Goal: Task Accomplishment & Management: Manage account settings

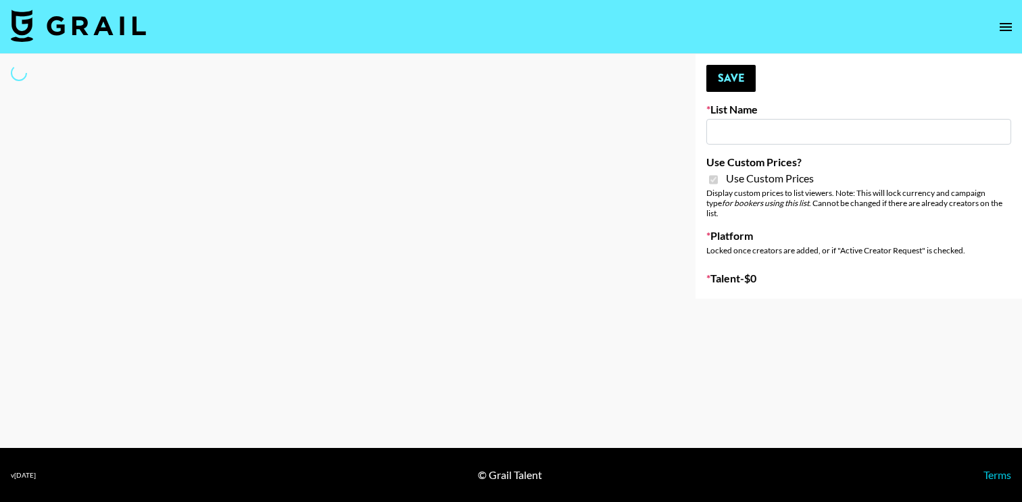
type input "Gensmo (Tiktok)"
checkbox input "true"
select select "Brand"
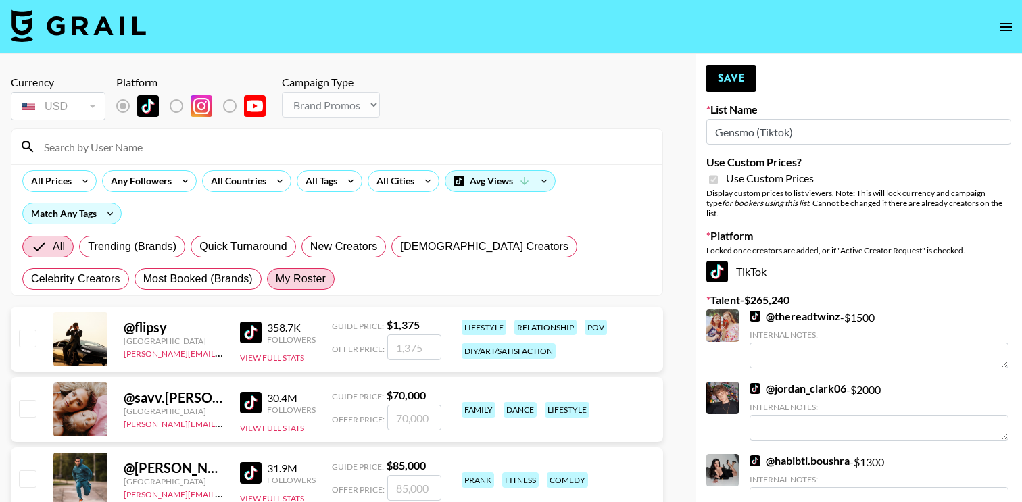
click at [276, 273] on span "My Roster" at bounding box center [301, 279] width 50 height 16
click at [276, 279] on input "My Roster" at bounding box center [276, 279] width 0 height 0
radio input "true"
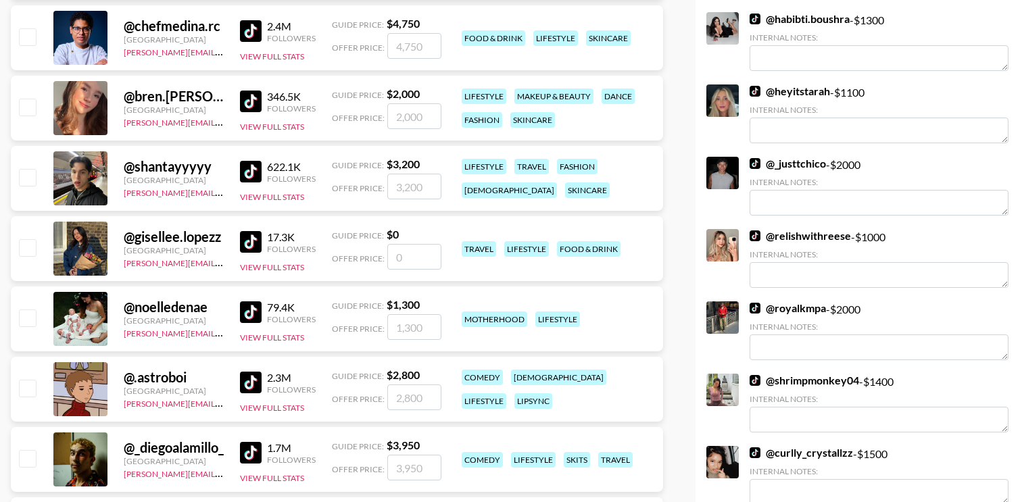
scroll to position [439, 0]
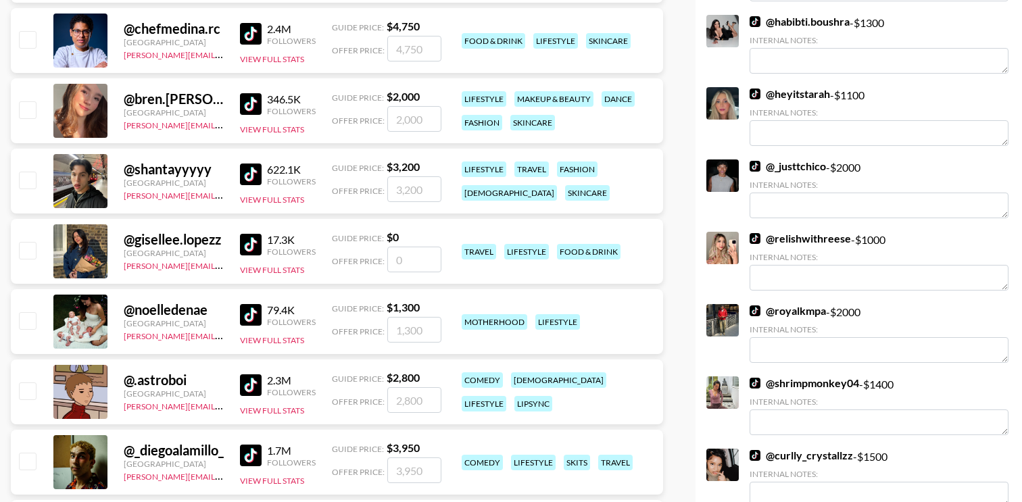
click at [20, 110] on input "checkbox" at bounding box center [27, 109] width 16 height 16
checkbox input "true"
type input "2000"
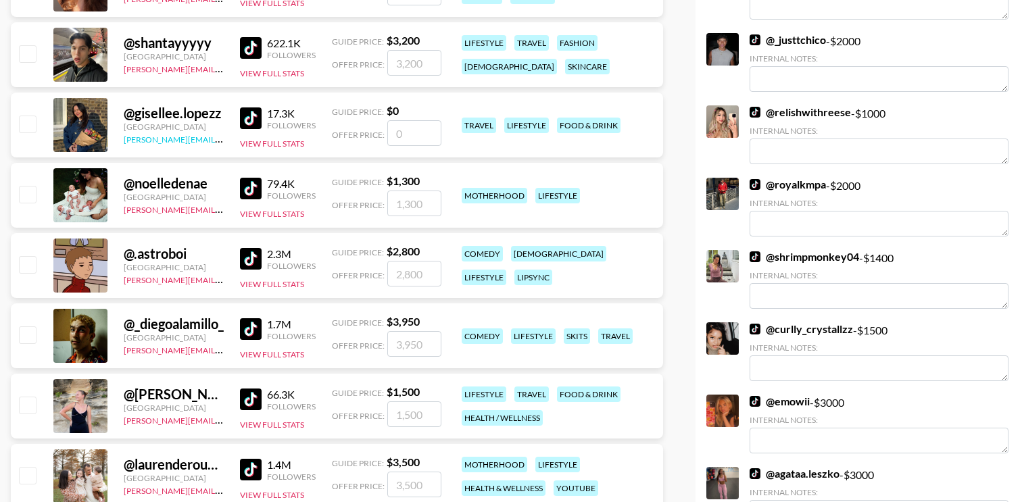
scroll to position [568, 0]
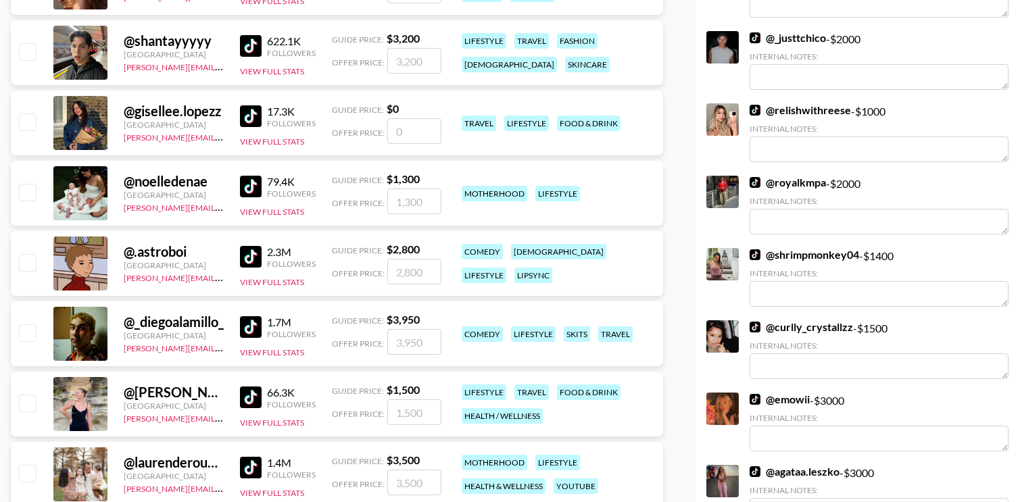
click at [28, 128] on input "checkbox" at bounding box center [27, 122] width 16 height 16
click at [28, 126] on input "checkbox" at bounding box center [27, 122] width 16 height 16
checkbox input "false"
click at [29, 191] on input "checkbox" at bounding box center [27, 192] width 16 height 16
checkbox input "true"
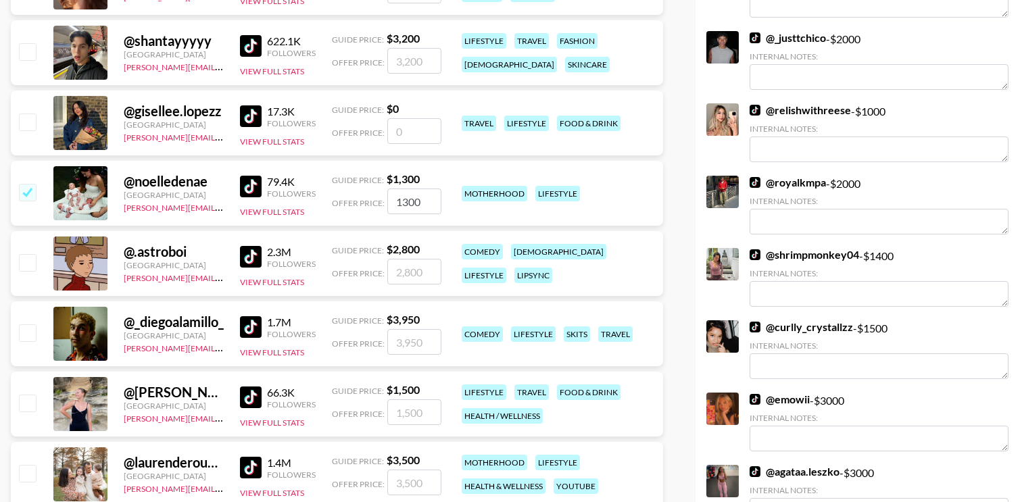
drag, startPoint x: 424, startPoint y: 199, endPoint x: 401, endPoint y: 199, distance: 23.7
click at [401, 199] on input "1300" at bounding box center [414, 202] width 54 height 26
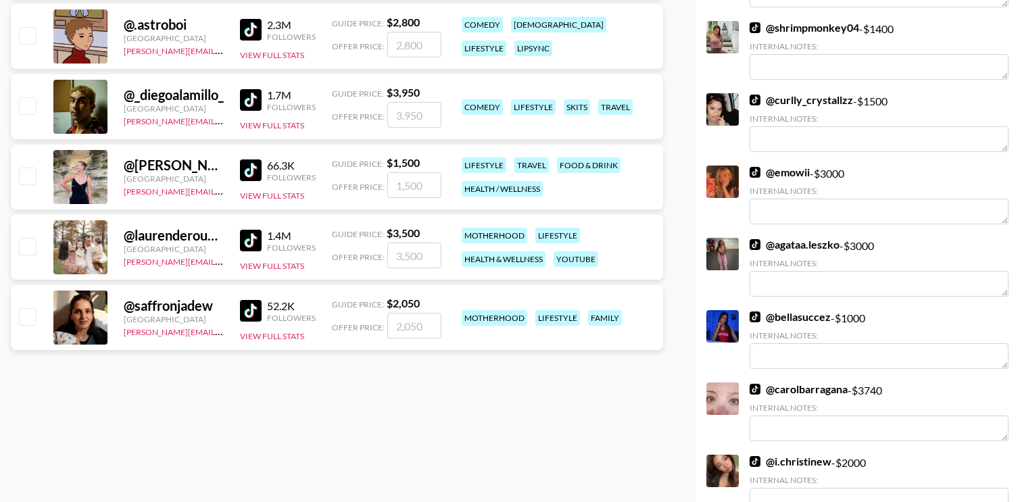
scroll to position [797, 0]
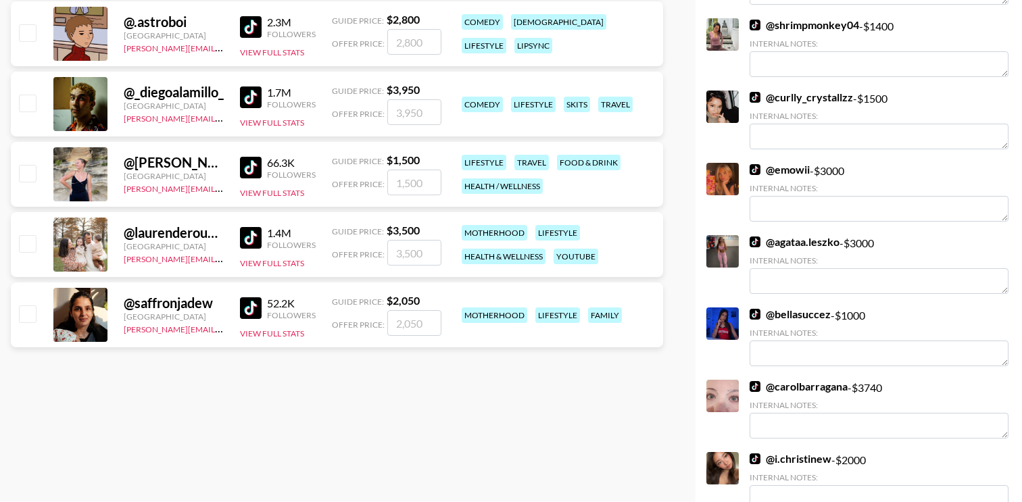
type input "1500"
click at [26, 176] on input "checkbox" at bounding box center [27, 173] width 16 height 16
checkbox input "true"
type input "1500"
click at [24, 245] on input "checkbox" at bounding box center [27, 243] width 16 height 16
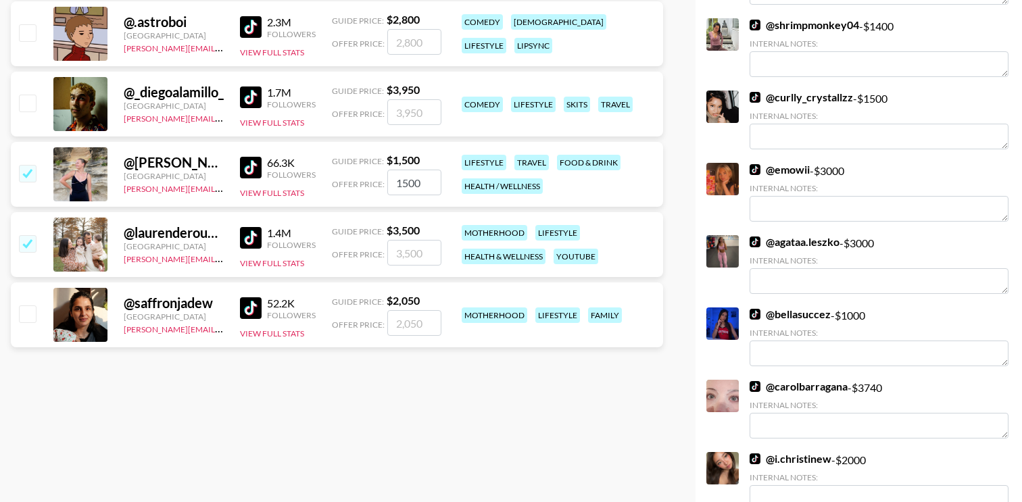
checkbox input "true"
type input "3500"
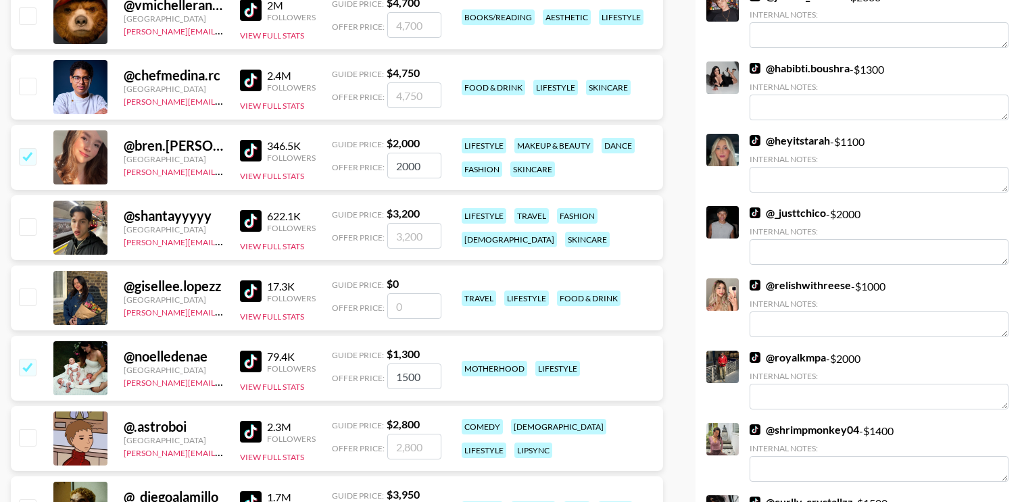
scroll to position [0, 0]
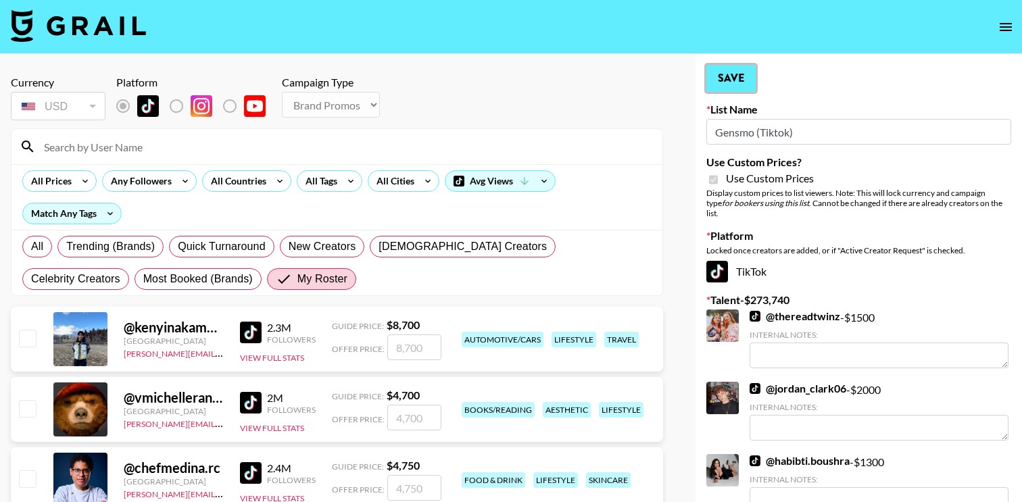
click at [720, 80] on button "Save" at bounding box center [730, 78] width 49 height 27
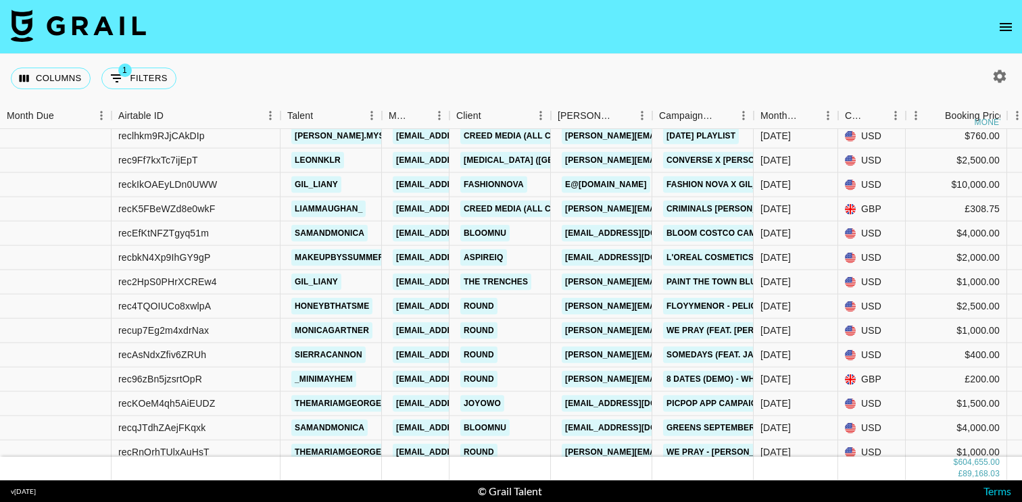
scroll to position [1108, 0]
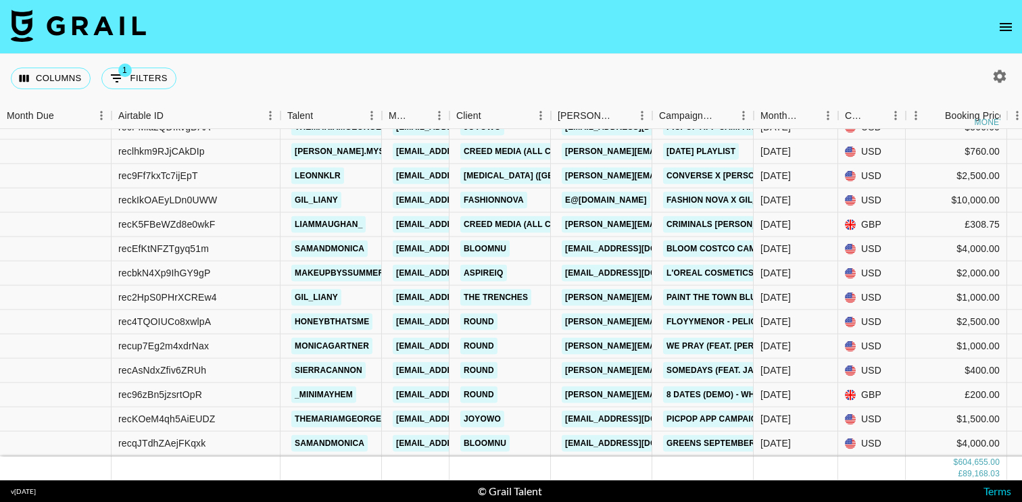
click at [995, 74] on icon "button" at bounding box center [999, 76] width 13 height 13
select select "Aug '24"
